Goal: Information Seeking & Learning: Learn about a topic

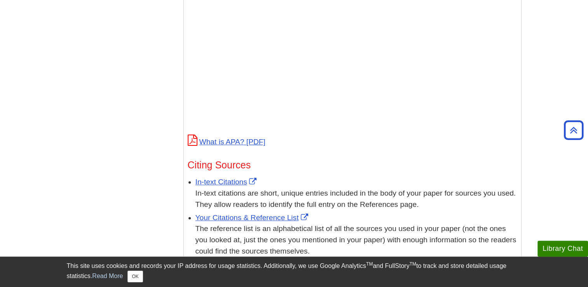
scroll to position [316, 0]
click at [238, 143] on link "What is APA?" at bounding box center [227, 142] width 78 height 8
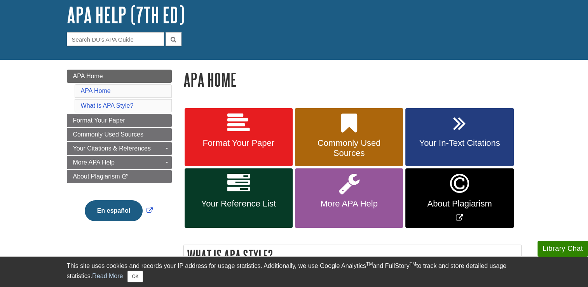
scroll to position [47, 0]
click at [99, 107] on link "What is APA Style?" at bounding box center [107, 105] width 53 height 7
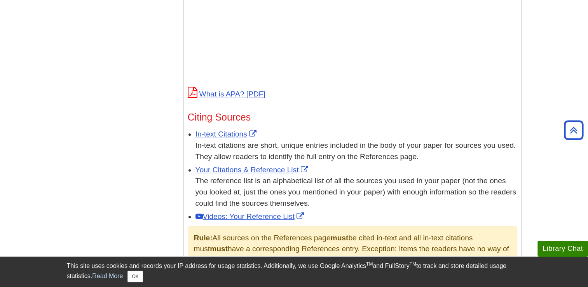
scroll to position [372, 0]
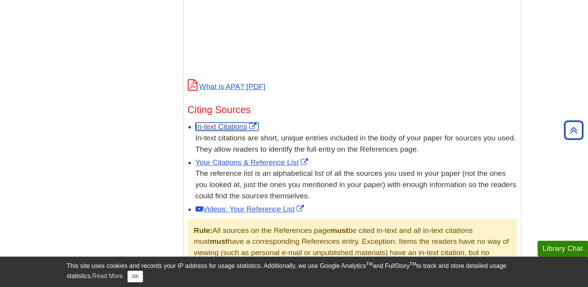
click at [218, 126] on link "In-text Citations" at bounding box center [227, 127] width 63 height 8
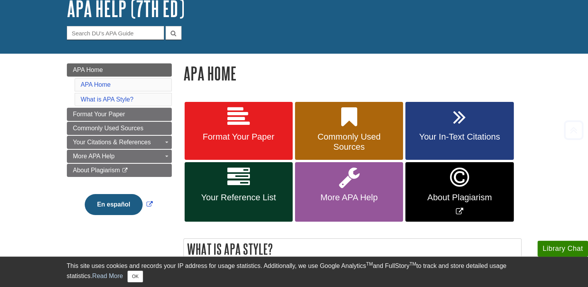
scroll to position [53, 0]
click at [244, 182] on icon at bounding box center [239, 177] width 23 height 23
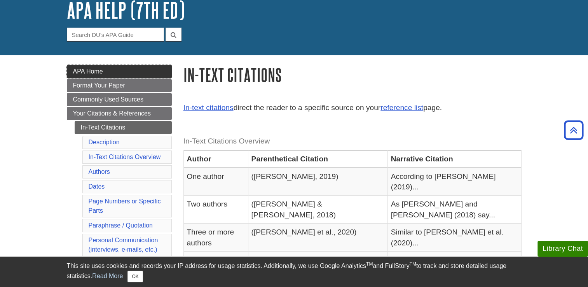
scroll to position [48, 0]
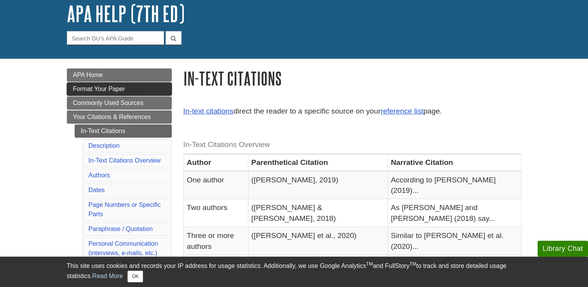
click at [86, 89] on span "Format Your Paper" at bounding box center [99, 89] width 52 height 7
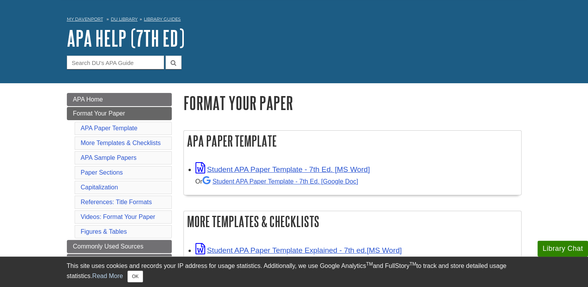
scroll to position [21, 0]
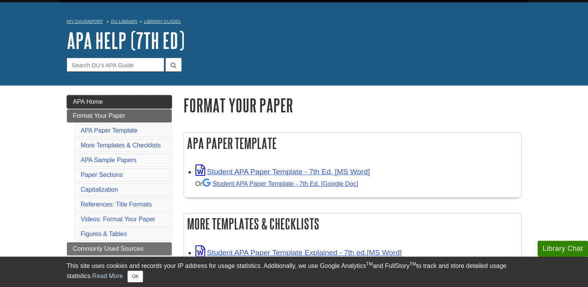
click at [128, 101] on link "APA Home" at bounding box center [119, 101] width 105 height 13
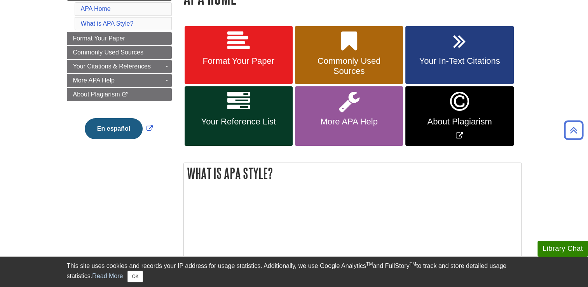
scroll to position [129, 0]
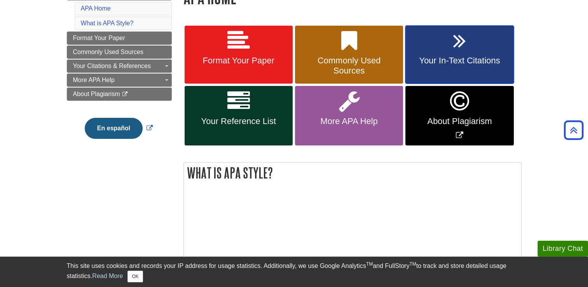
click at [436, 60] on span "Your In-Text Citations" at bounding box center [460, 61] width 96 height 10
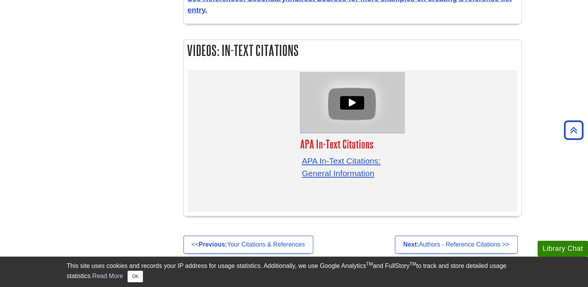
scroll to position [2428, 0]
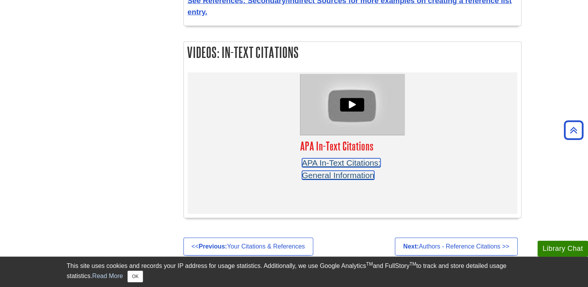
click at [343, 158] on link "APA In-Text Citations: General Information" at bounding box center [341, 168] width 79 height 21
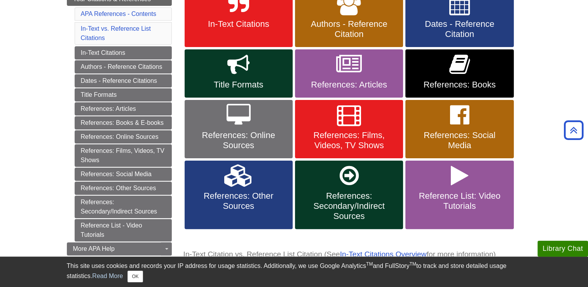
scroll to position [163, 0]
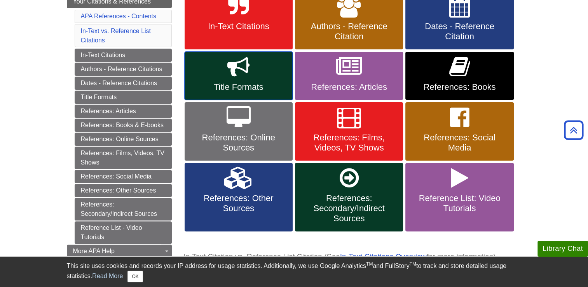
click at [263, 73] on link "Title Formats" at bounding box center [239, 76] width 108 height 48
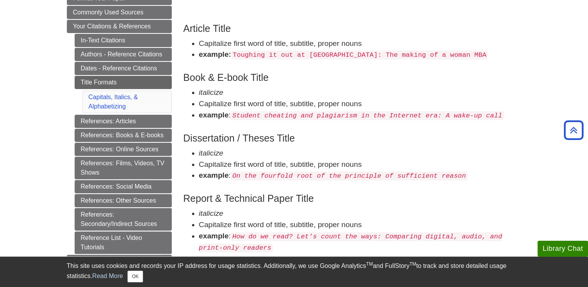
scroll to position [139, 0]
